Goal: Information Seeking & Learning: Learn about a topic

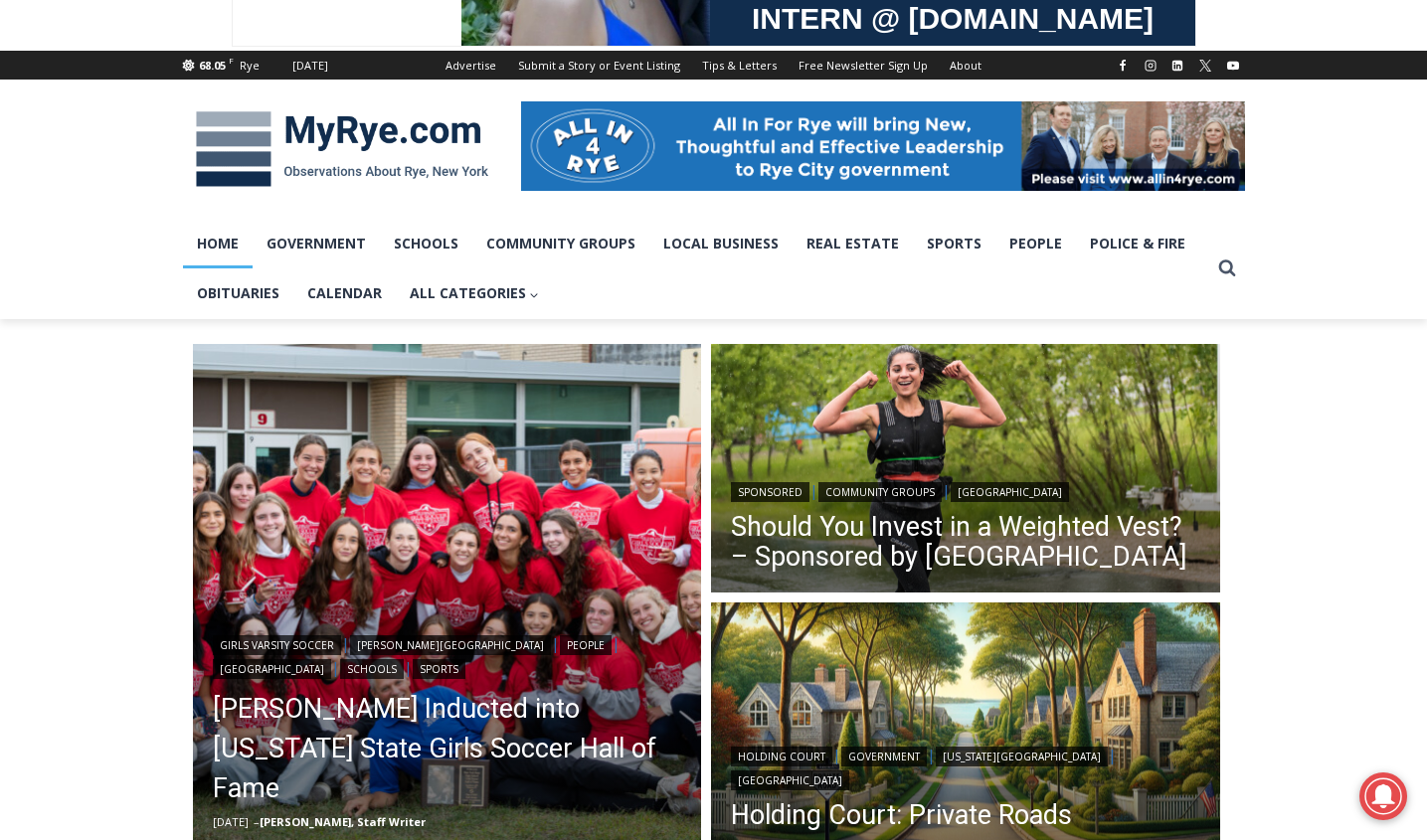
scroll to position [213, 0]
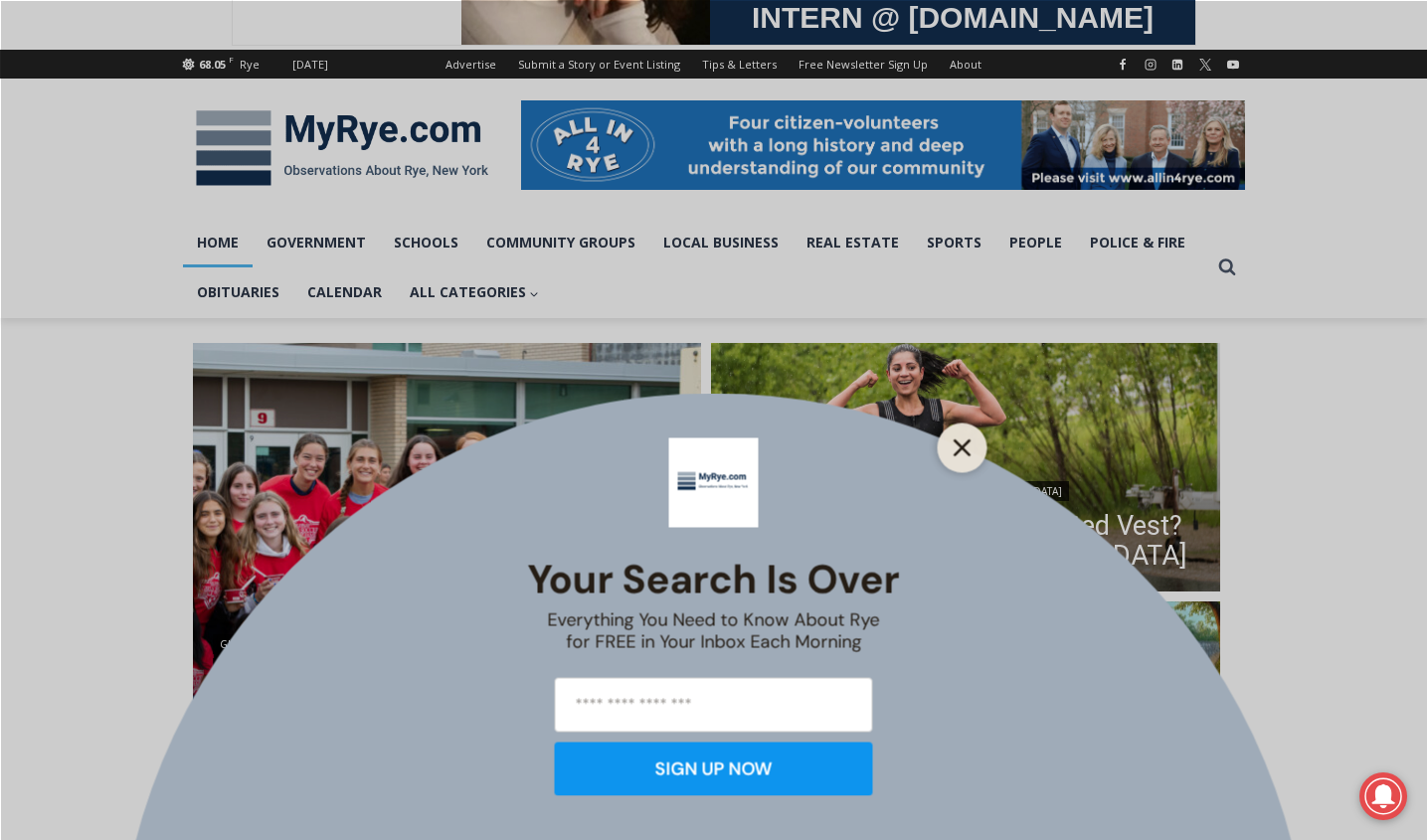
click at [965, 449] on line "Close" at bounding box center [962, 448] width 14 height 14
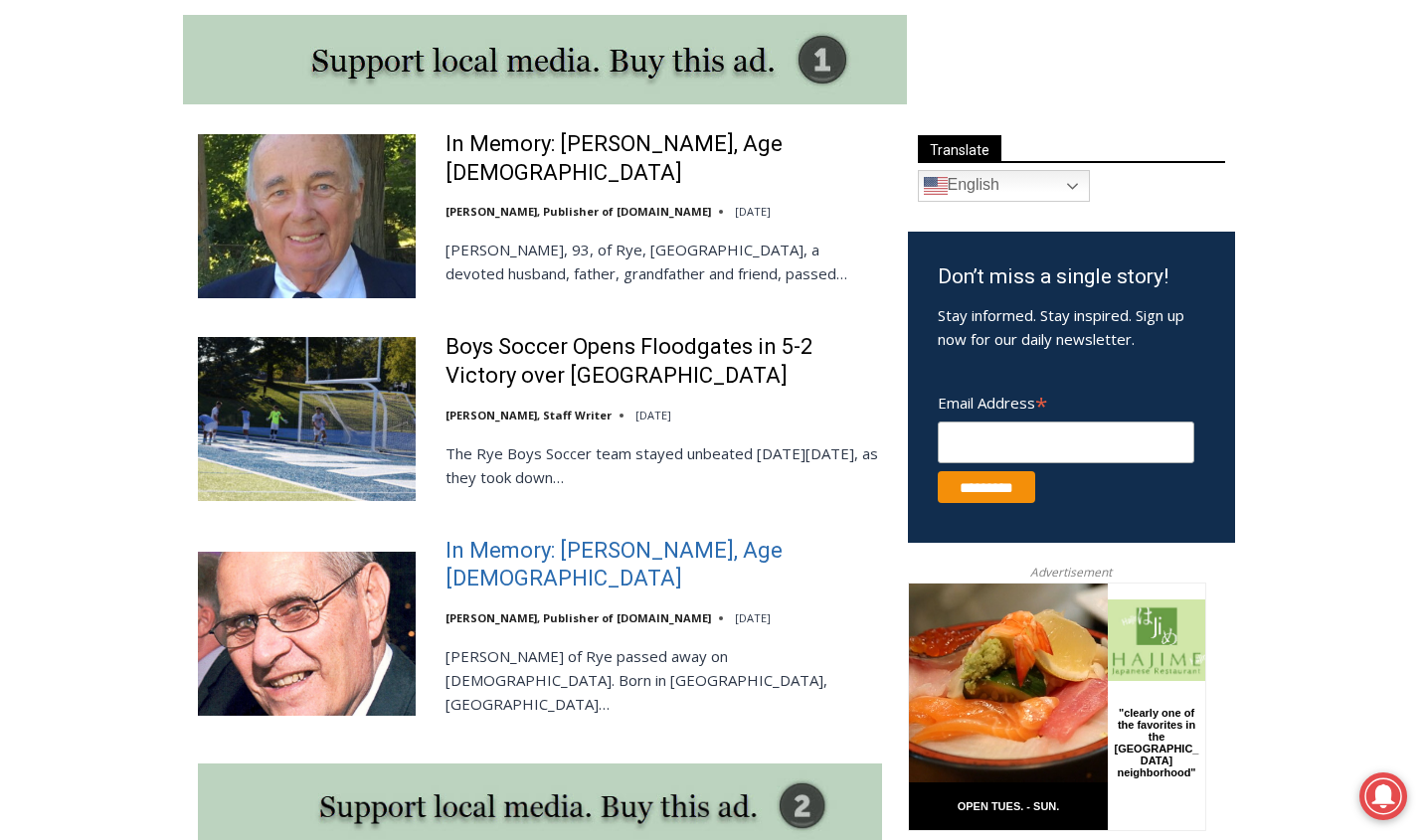
scroll to position [1061, 0]
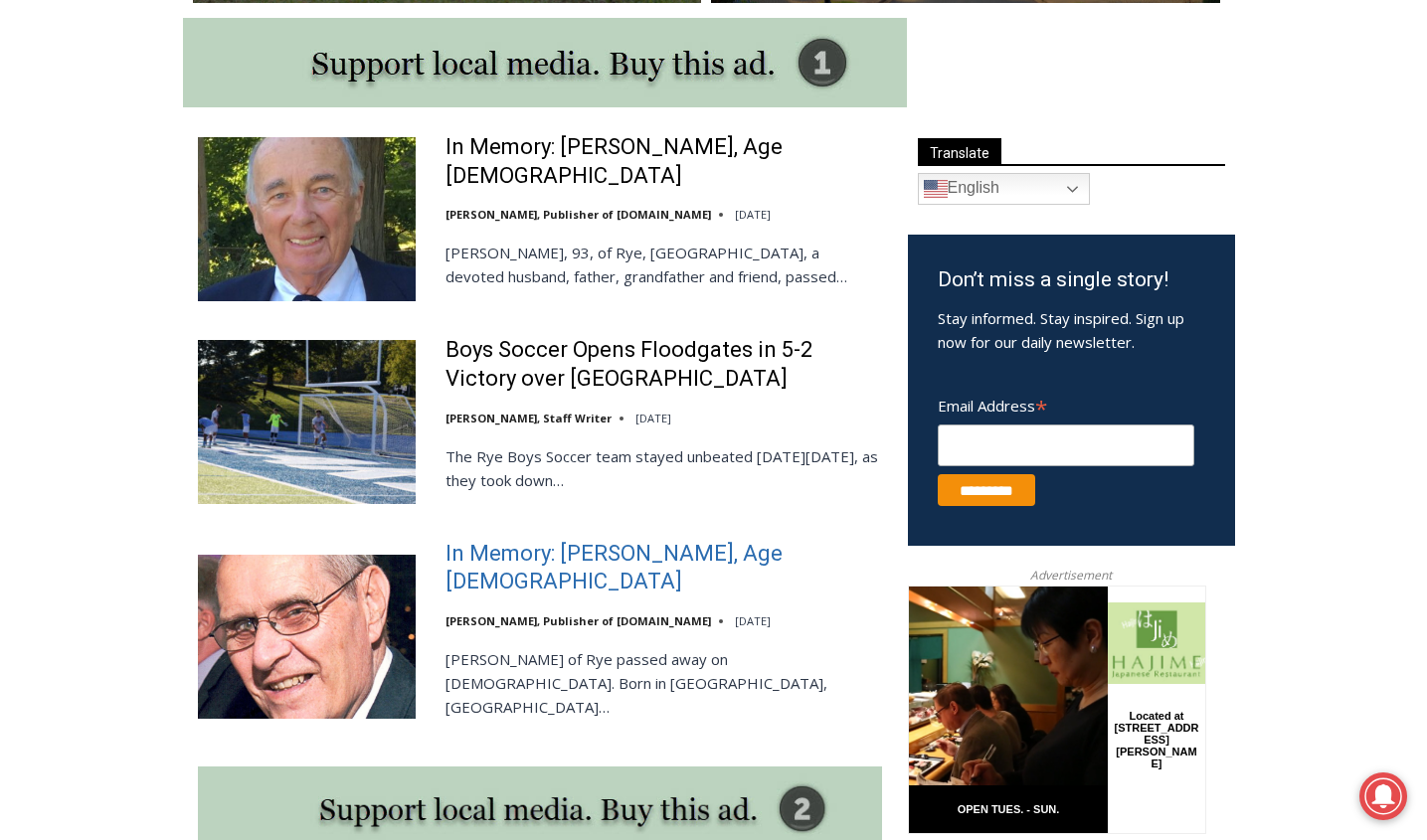
click at [702, 556] on link "In Memory: [PERSON_NAME], Age [DEMOGRAPHIC_DATA]" at bounding box center [664, 567] width 437 height 57
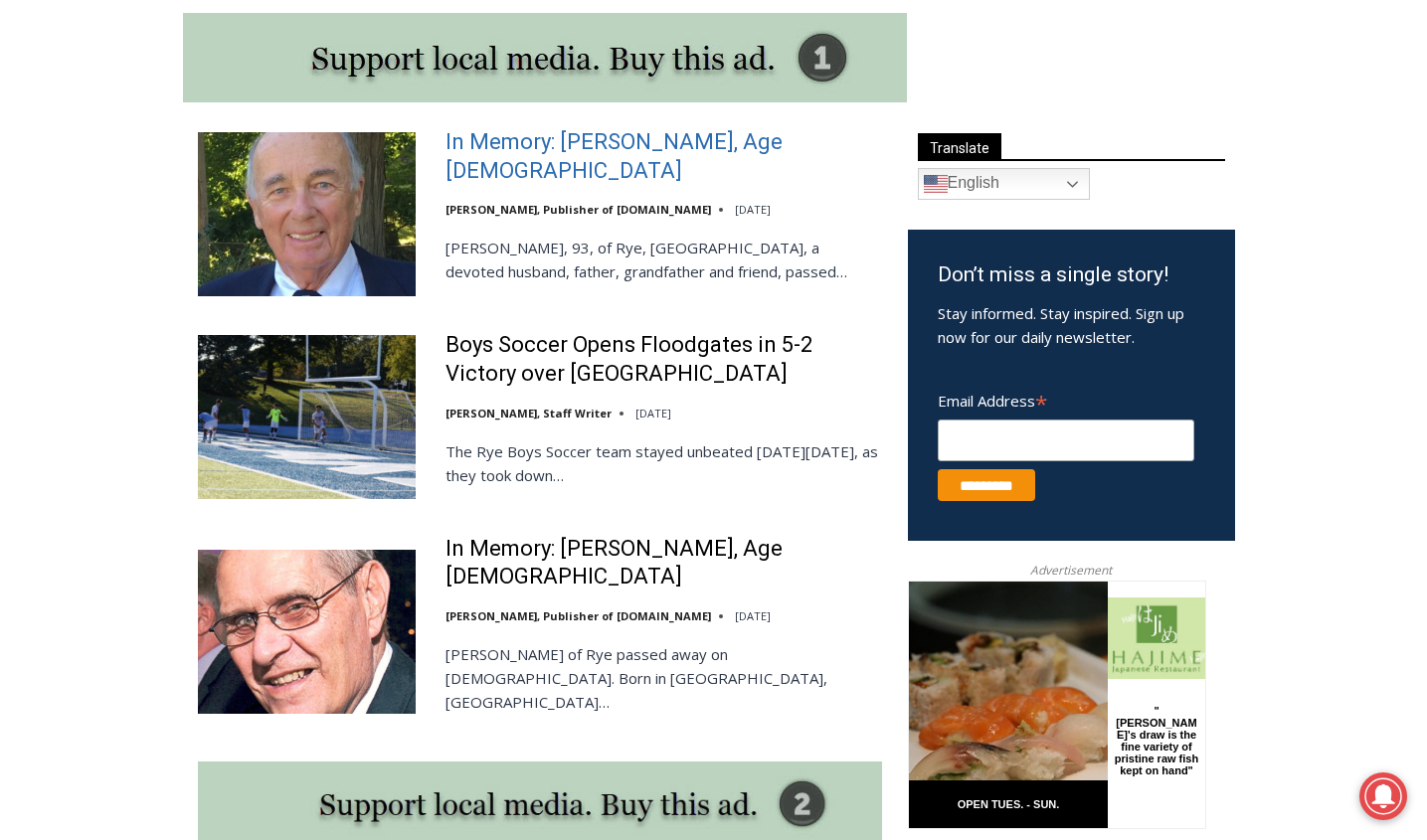
scroll to position [1067, 0]
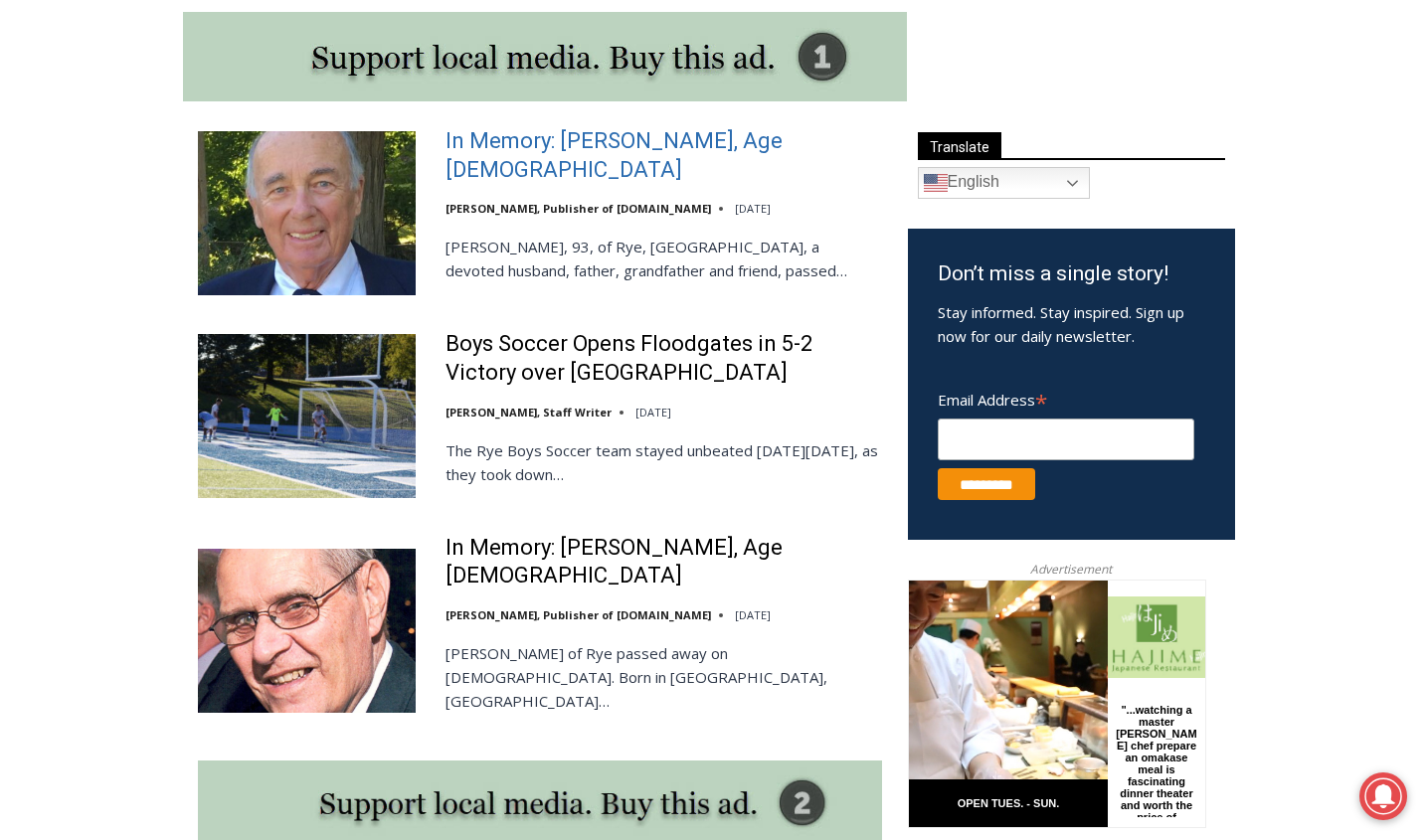
click at [616, 153] on link "In Memory: Richard Allen Hynson, Age 93" at bounding box center [664, 155] width 437 height 57
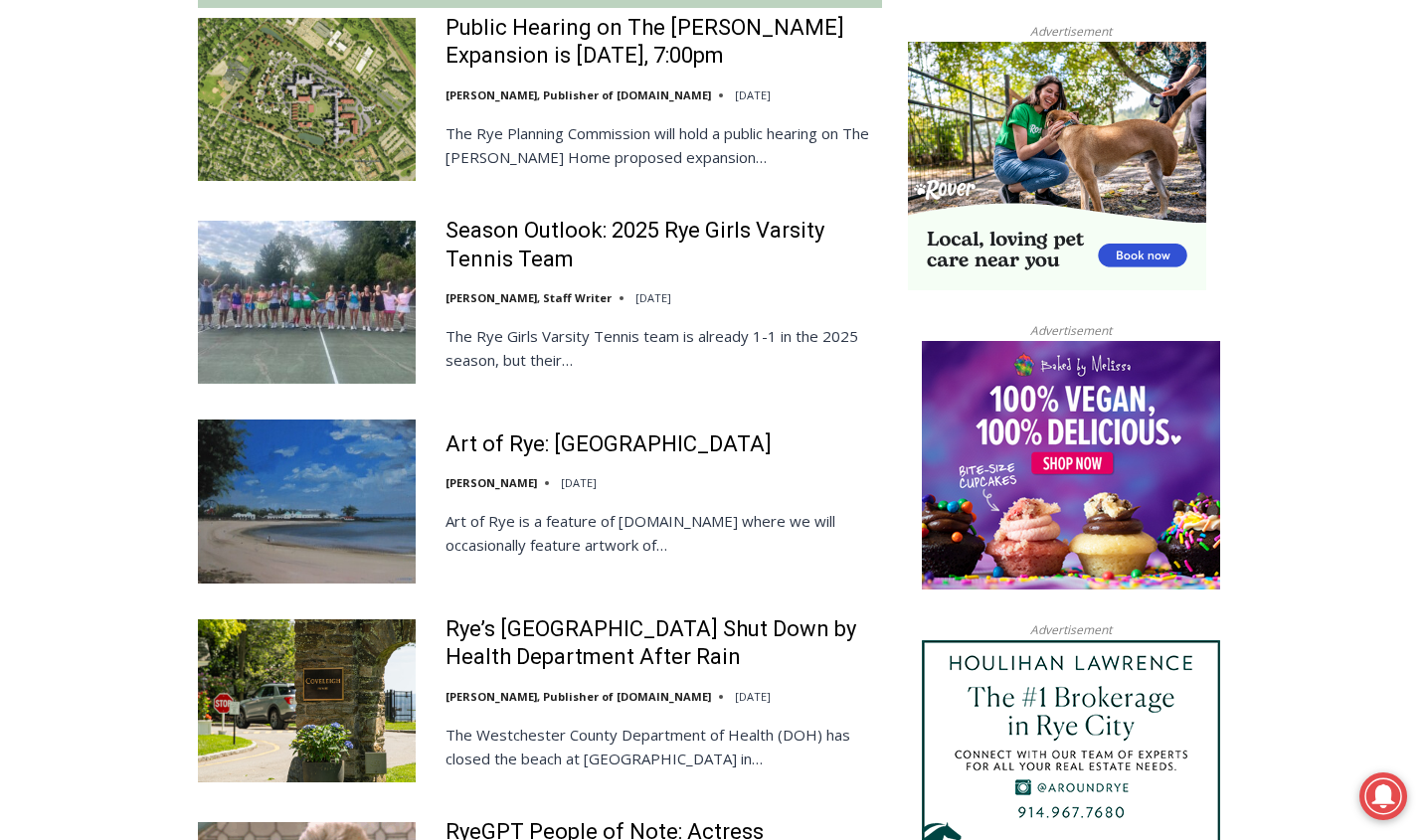
scroll to position [1912, 0]
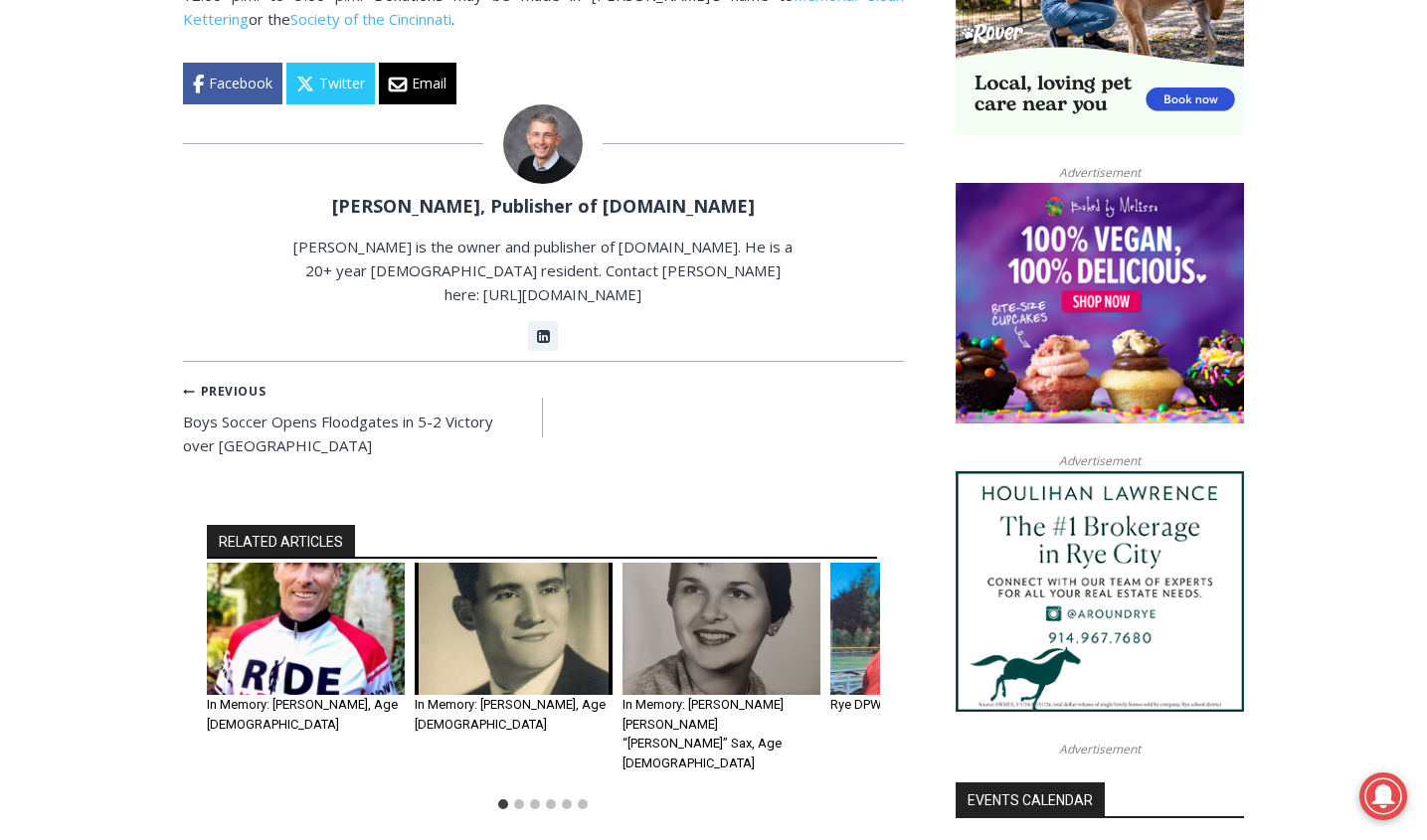
scroll to position [1760, 0]
